Goal: Task Accomplishment & Management: Manage account settings

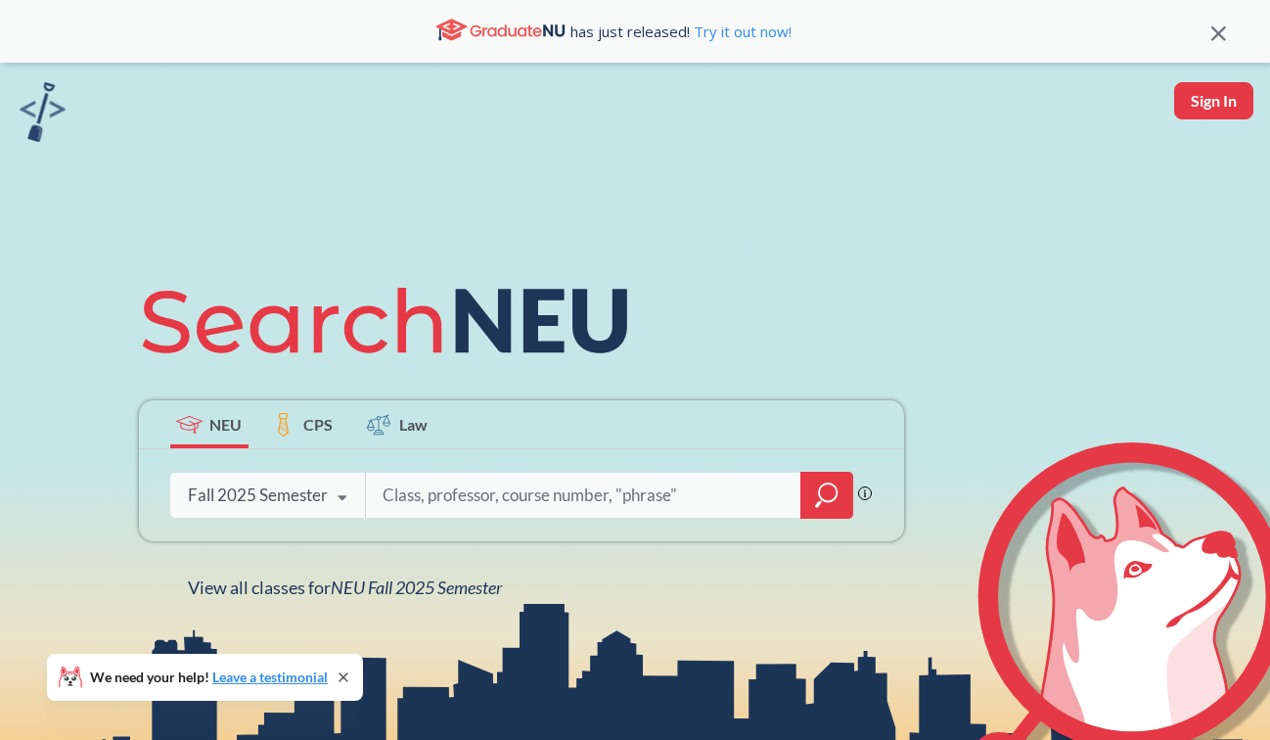
click at [899, 109] on button "Sign In" at bounding box center [1214, 100] width 79 height 37
select select "US"
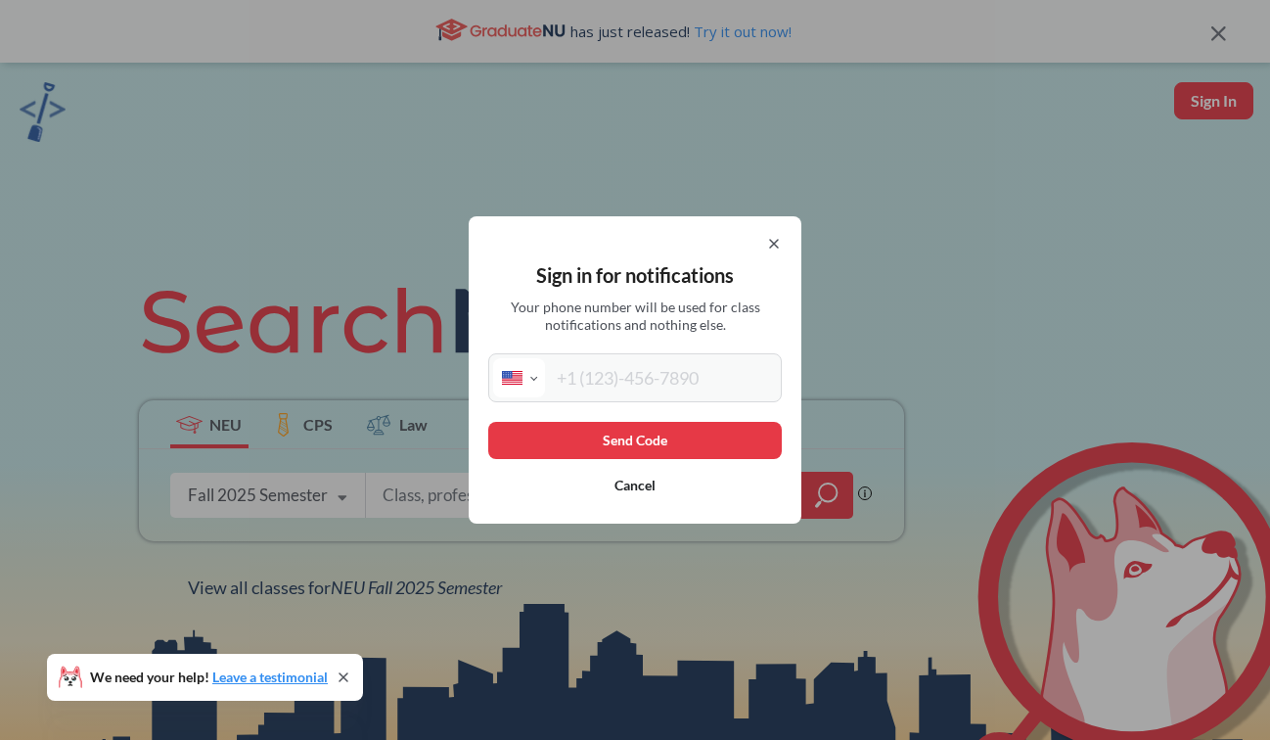
click at [648, 388] on input "tel" at bounding box center [661, 377] width 232 height 39
type input "[PHONE_NUMBER]"
click at [703, 441] on button "Send Code" at bounding box center [635, 440] width 294 height 37
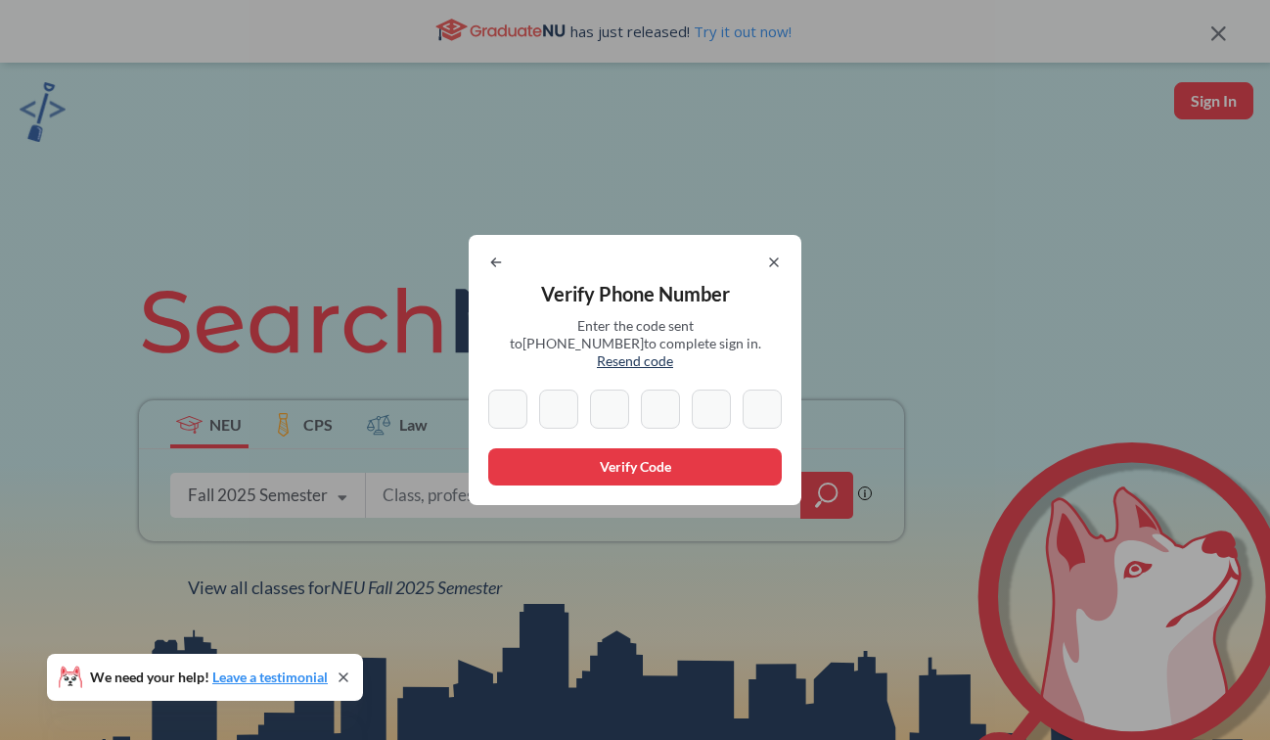
type input "9"
type input "0"
type input "6"
type input "2"
type input "6"
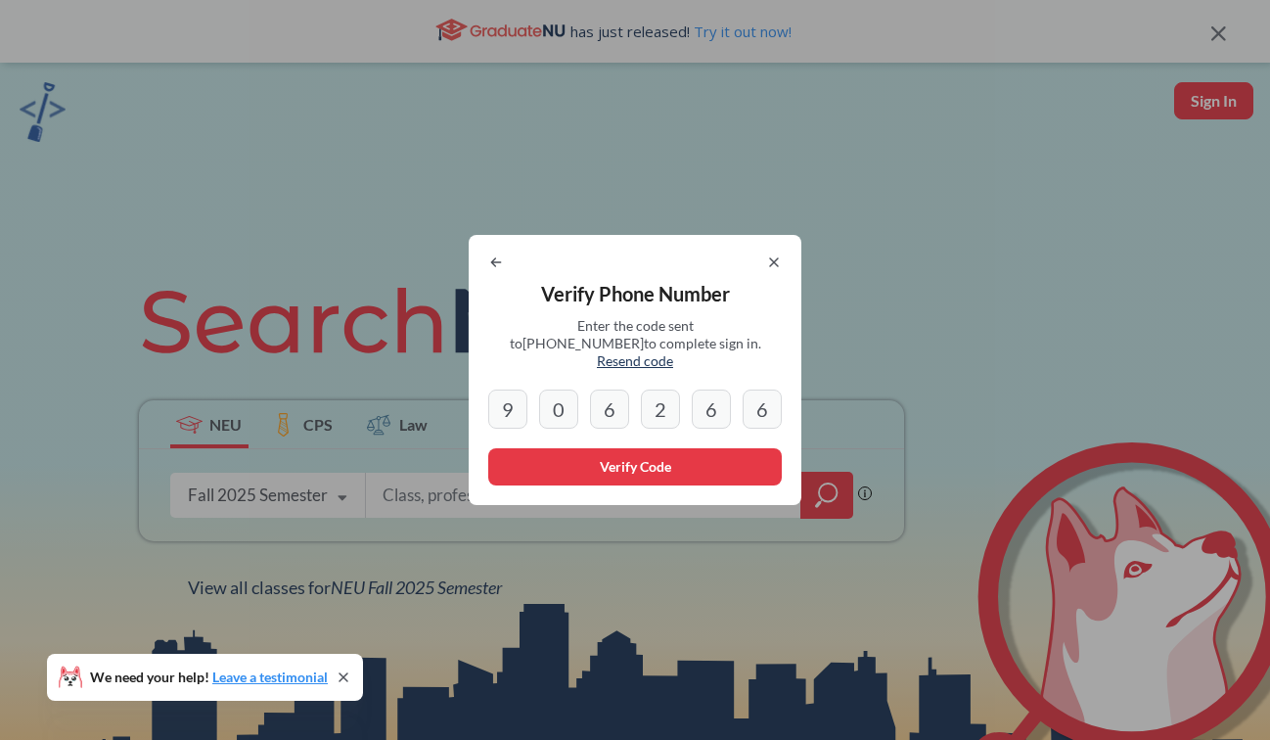
type input "6"
click at [677, 468] on button "Verify Code" at bounding box center [635, 466] width 294 height 37
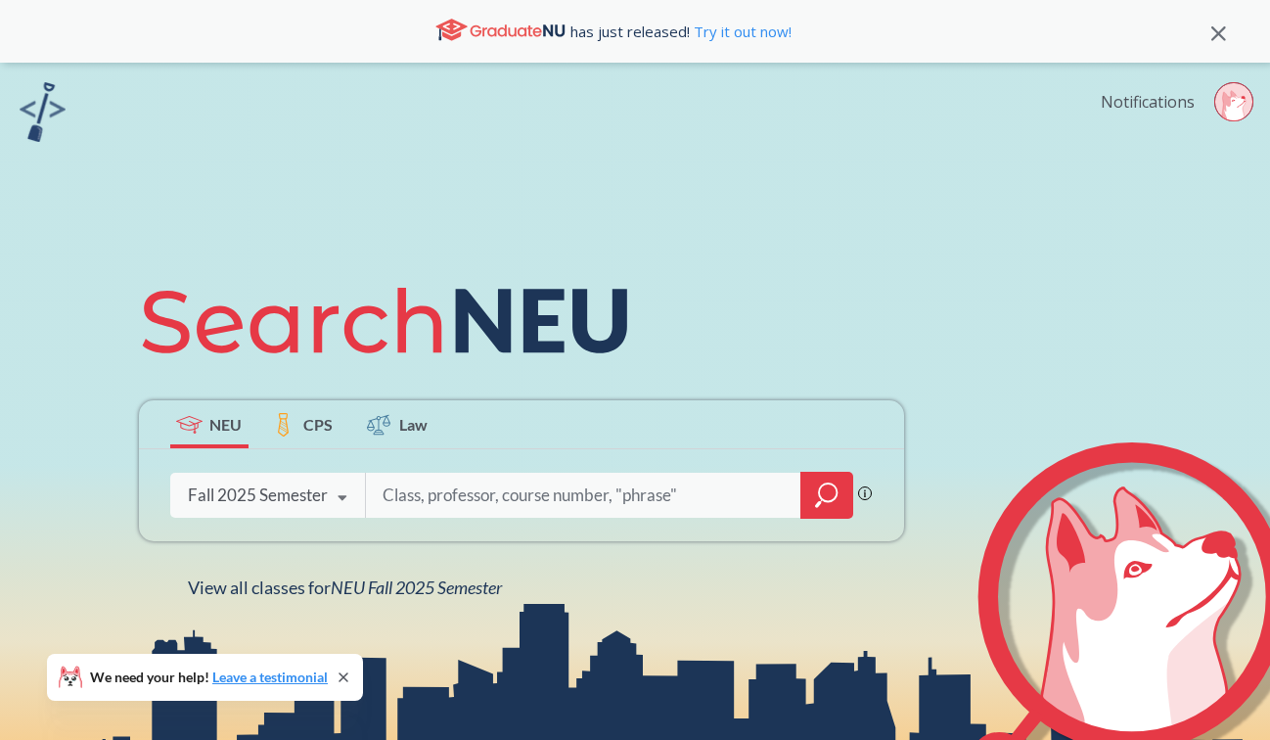
click at [899, 103] on link "Notifications" at bounding box center [1148, 102] width 94 height 22
